Goal: Task Accomplishment & Management: Manage account settings

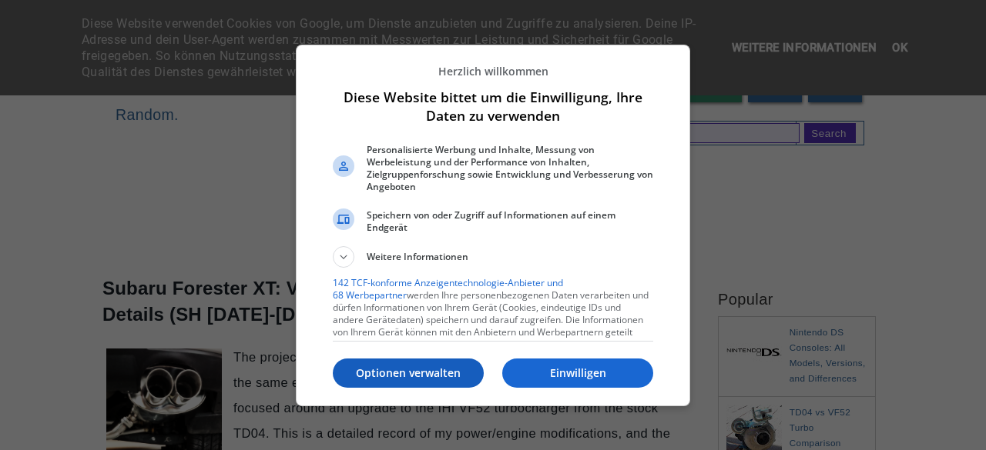
click at [457, 377] on p "Optionen verwalten" at bounding box center [408, 373] width 151 height 15
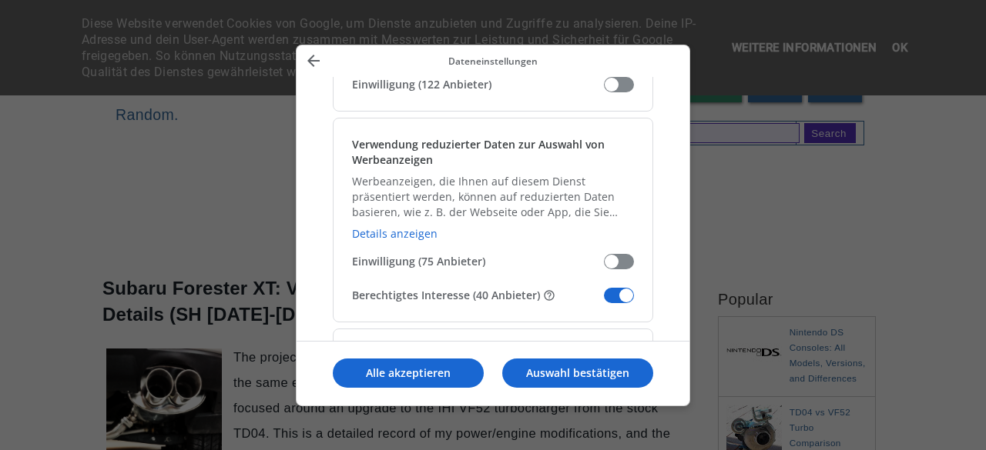
scroll to position [373, 0]
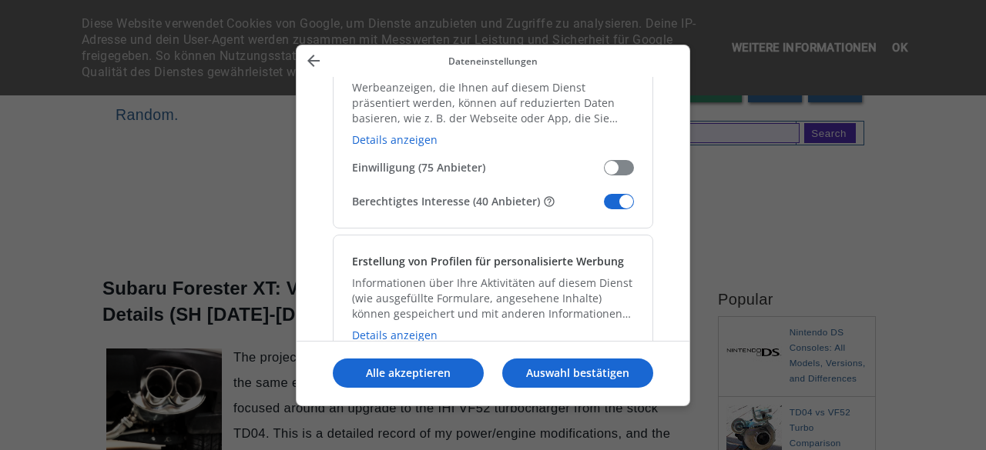
click at [626, 200] on span "Meine Daten verwalten" at bounding box center [619, 201] width 30 height 15
click at [604, 207] on input "Berechtigtes Interesse (40 Anbieter)" at bounding box center [604, 207] width 0 height 0
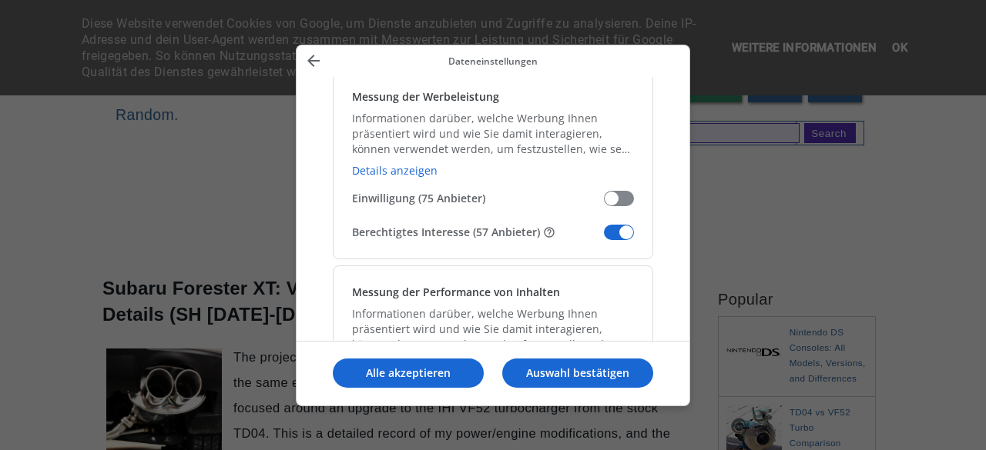
click at [621, 230] on span "Meine Daten verwalten" at bounding box center [619, 232] width 30 height 15
click at [604, 238] on input "Berechtigtes Interesse (57 Anbieter)" at bounding box center [604, 238] width 0 height 0
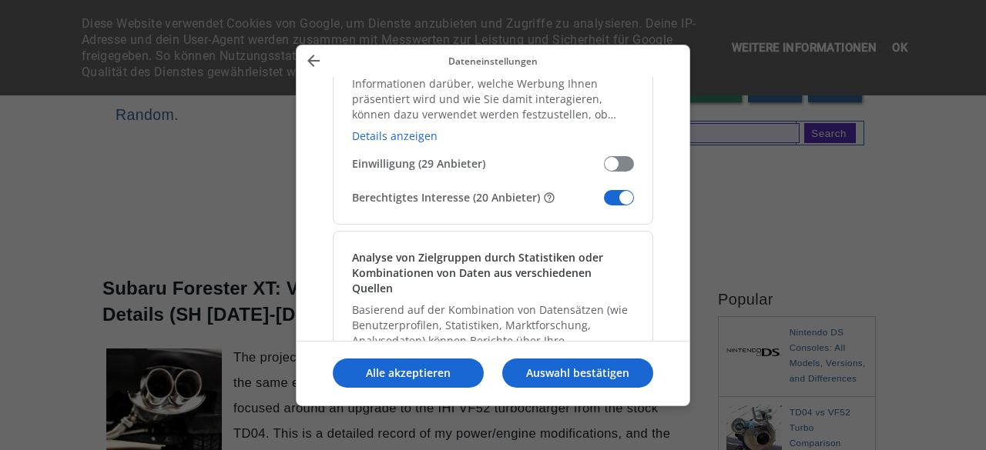
click at [617, 196] on span "Meine Daten verwalten" at bounding box center [619, 197] width 30 height 15
click at [604, 203] on input "Berechtigtes Interesse (20 Anbieter)" at bounding box center [604, 203] width 0 height 0
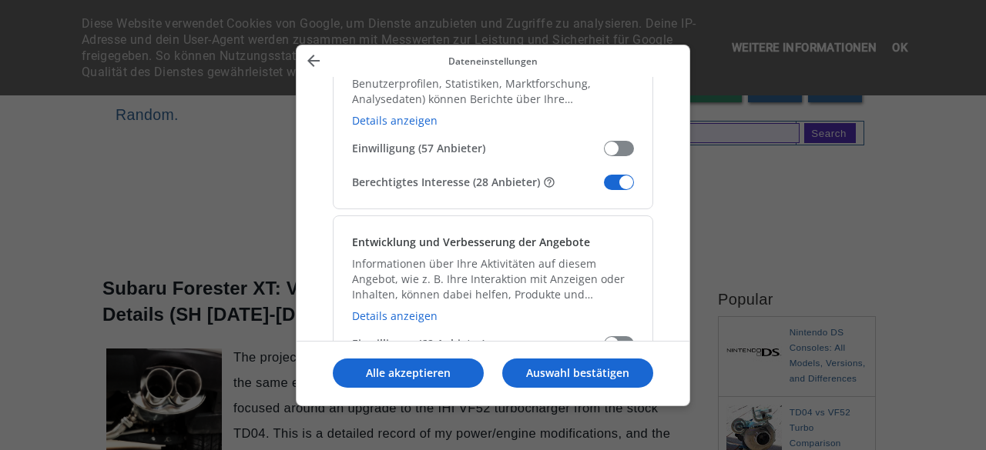
click at [624, 175] on span "Meine Daten verwalten" at bounding box center [619, 182] width 30 height 15
click at [604, 188] on input "Berechtigtes Interesse (28 Anbieter)" at bounding box center [604, 188] width 0 height 0
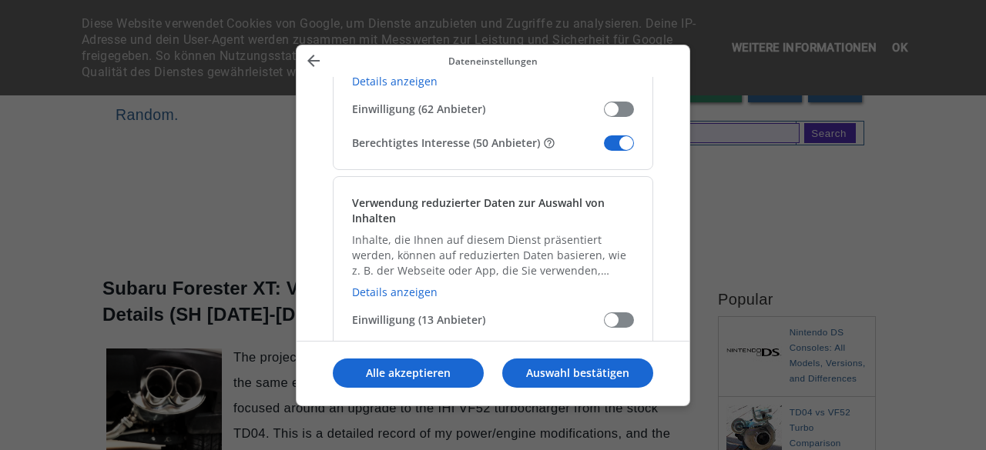
click at [626, 136] on span "Meine Daten verwalten" at bounding box center [619, 143] width 30 height 15
click at [604, 149] on input "Berechtigtes Interesse (50 Anbieter)" at bounding box center [604, 149] width 0 height 0
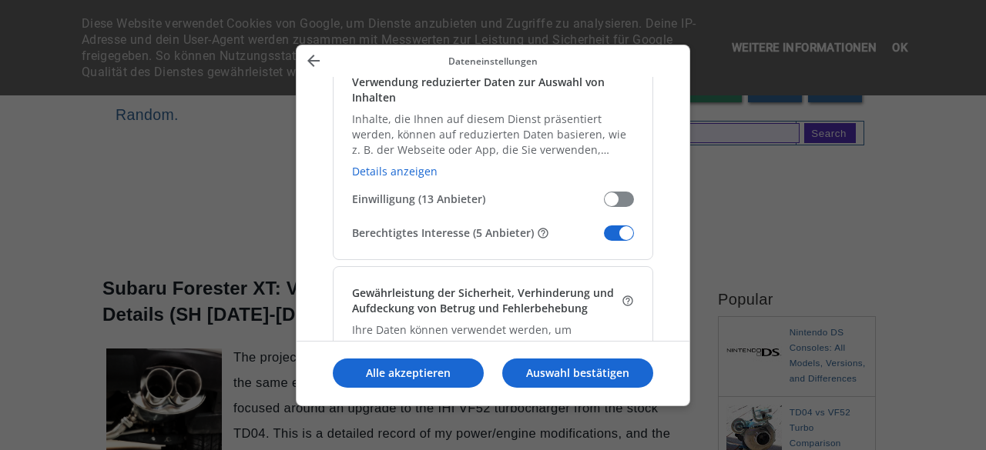
click at [621, 226] on span "Meine Daten verwalten" at bounding box center [619, 233] width 30 height 15
click at [604, 239] on input "Berechtigtes Interesse (5 Anbieter)" at bounding box center [604, 239] width 0 height 0
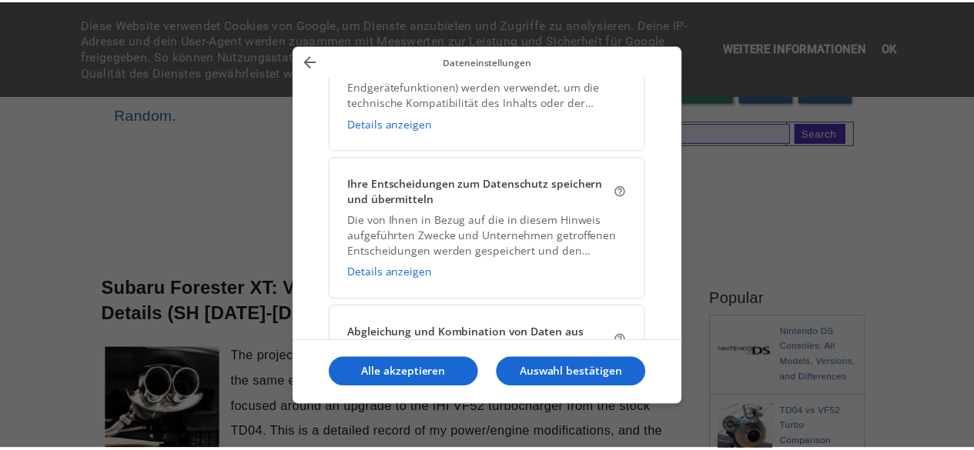
scroll to position [2467, 0]
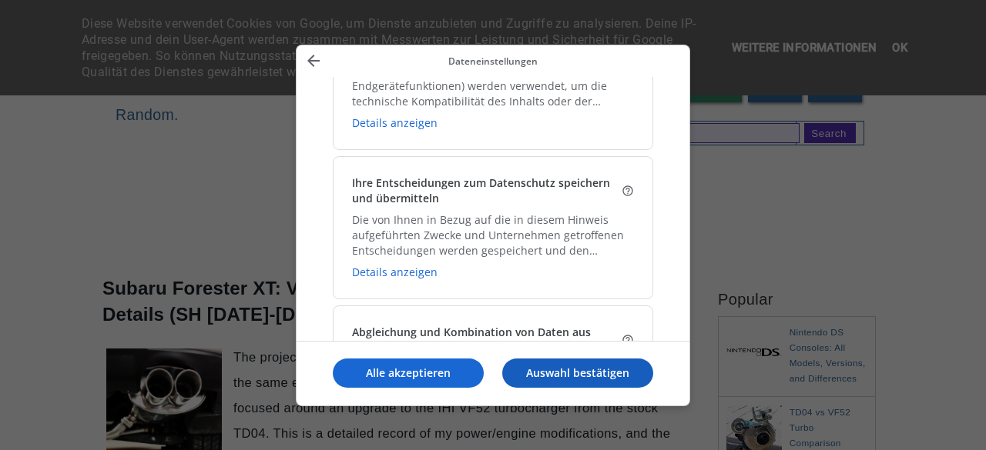
click at [560, 376] on p "Auswahl bestätigen" at bounding box center [577, 373] width 151 height 15
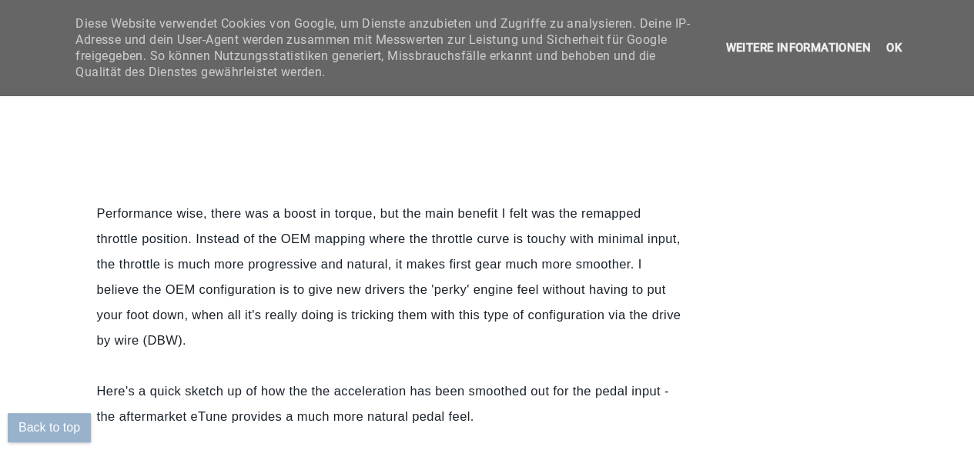
scroll to position [2870, 0]
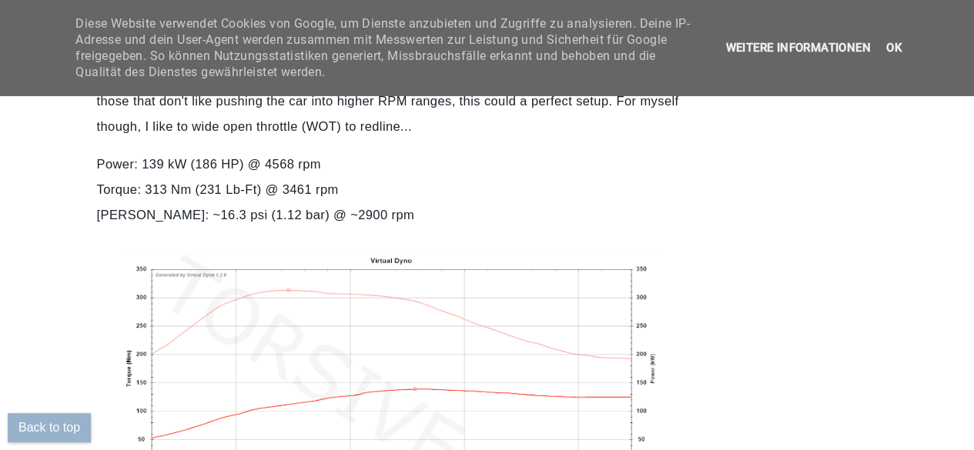
scroll to position [5123, 0]
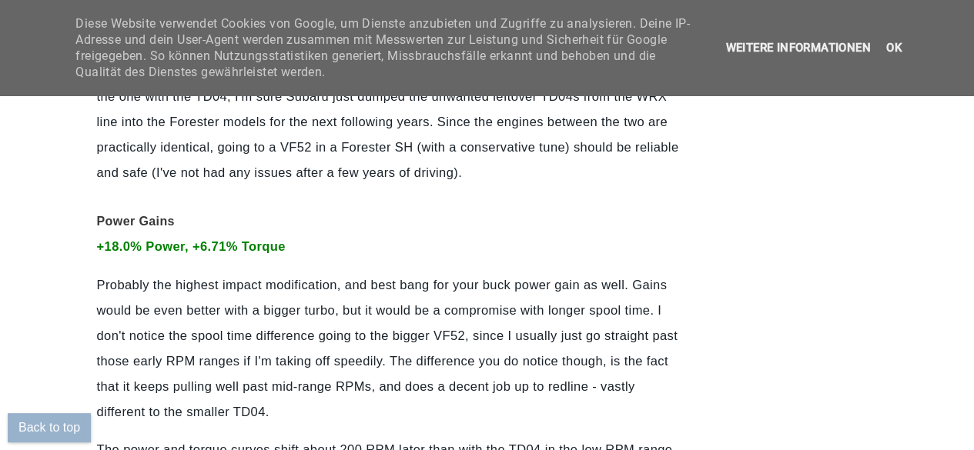
scroll to position [6081, 0]
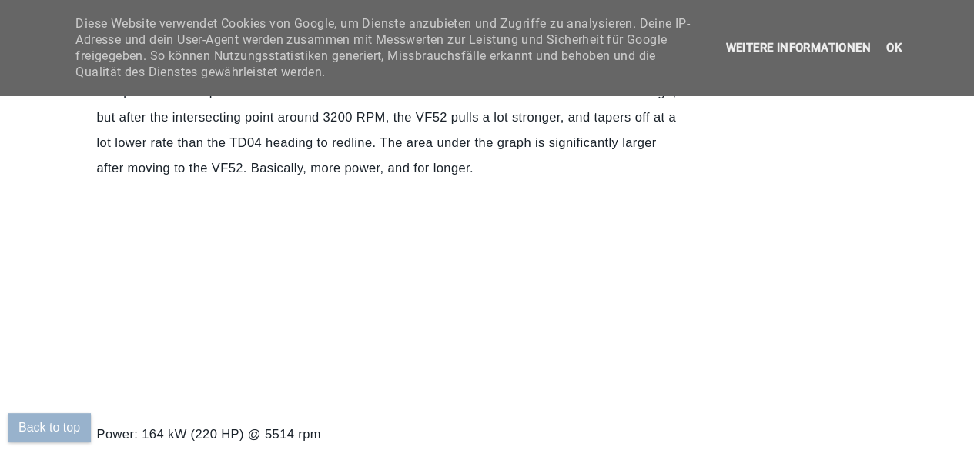
scroll to position [6436, 0]
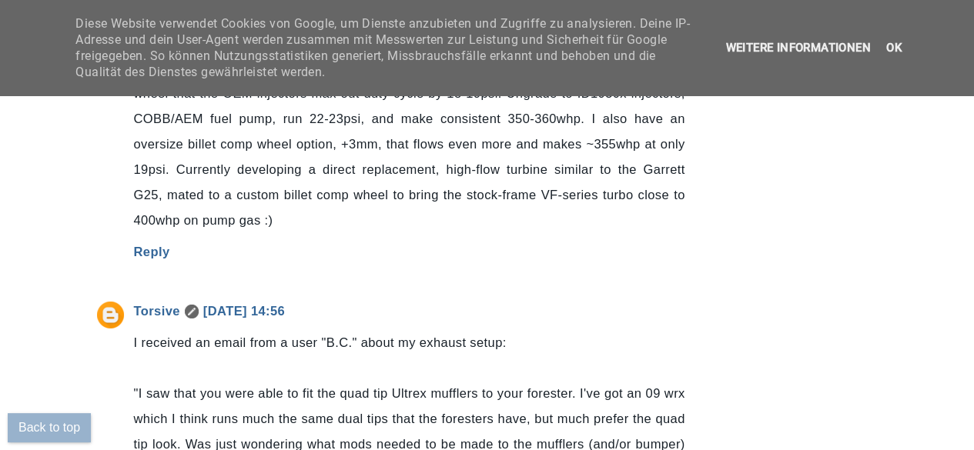
scroll to position [11211, 0]
